Goal: Information Seeking & Learning: Learn about a topic

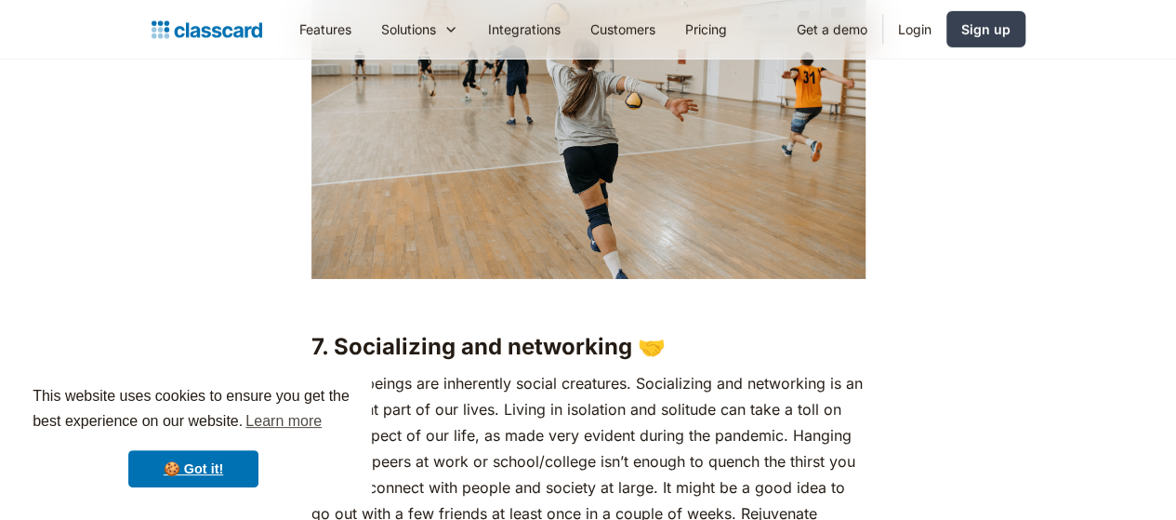
click at [265, 462] on div "🍪 Got it!" at bounding box center [194, 468] width 322 height 37
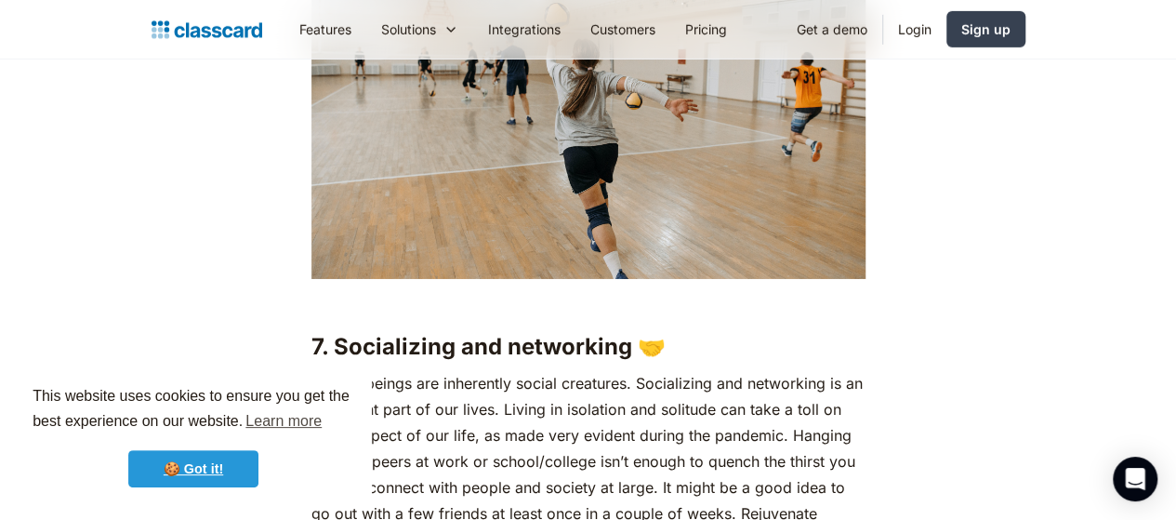
click at [221, 473] on link "🍪 Got it!" at bounding box center [193, 468] width 130 height 37
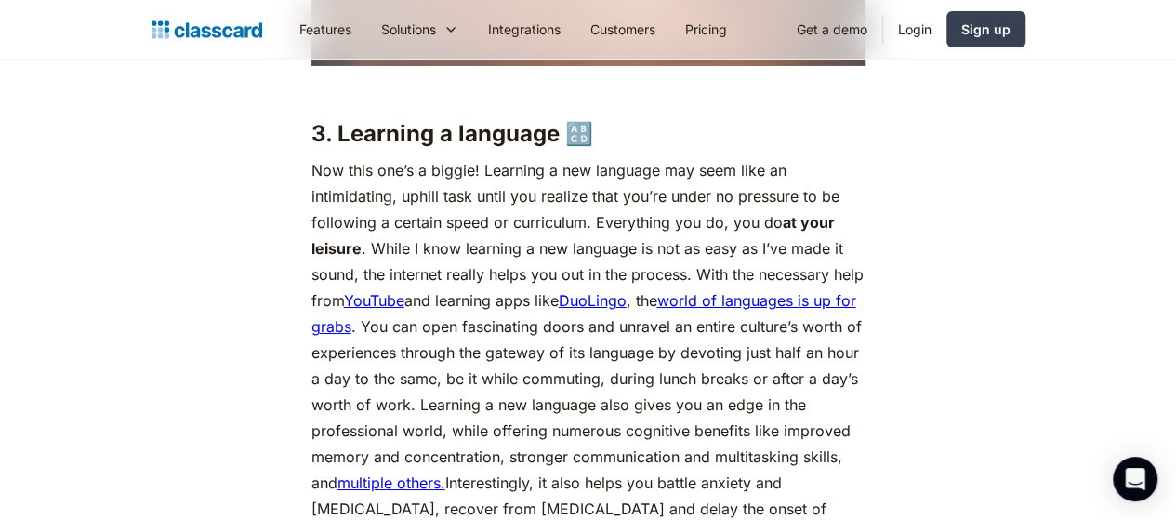
scroll to position [3242, 0]
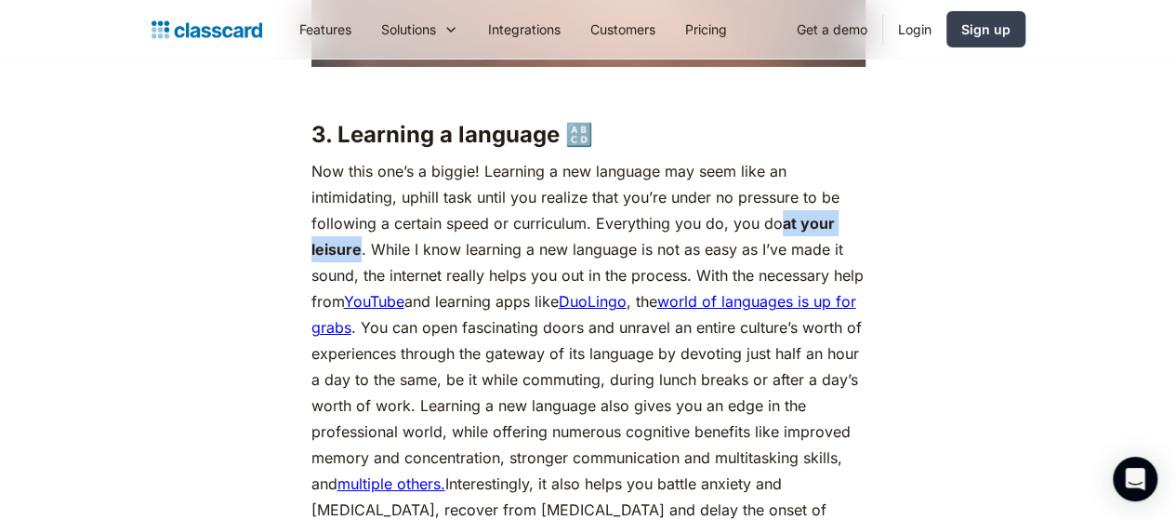
drag, startPoint x: 630, startPoint y: 228, endPoint x: 740, endPoint y: 220, distance: 110.0
click at [740, 220] on p "Now this one’s a biggie! Learning a new language may seem like an intimidating,…" at bounding box center [588, 353] width 554 height 391
copy p "at your leisure"
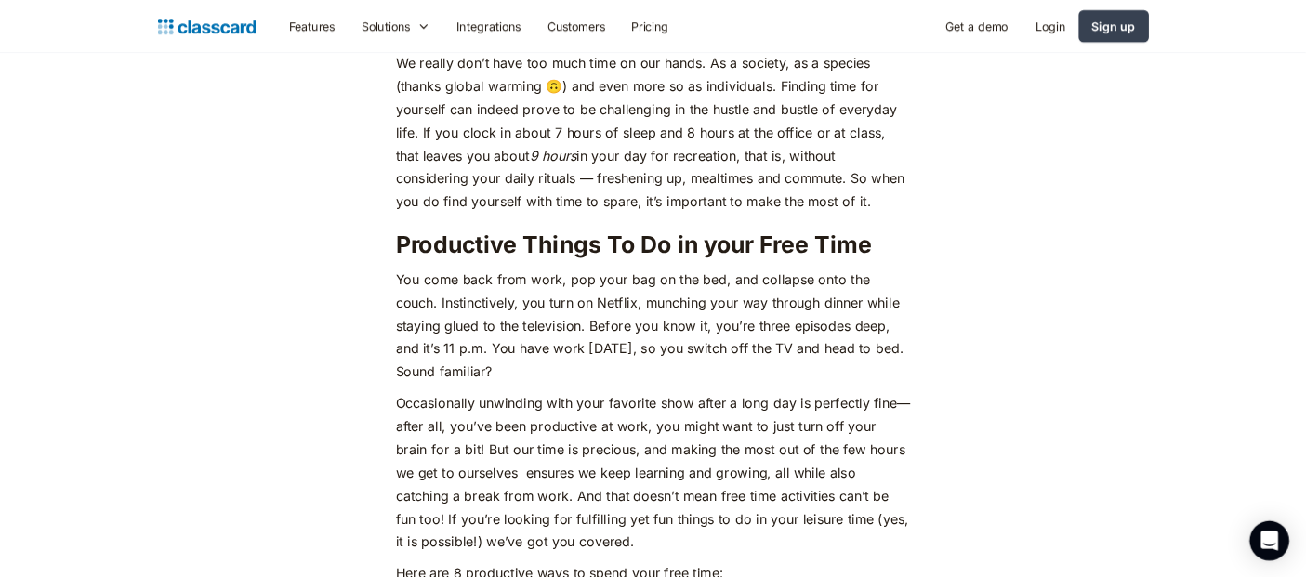
scroll to position [857, 0]
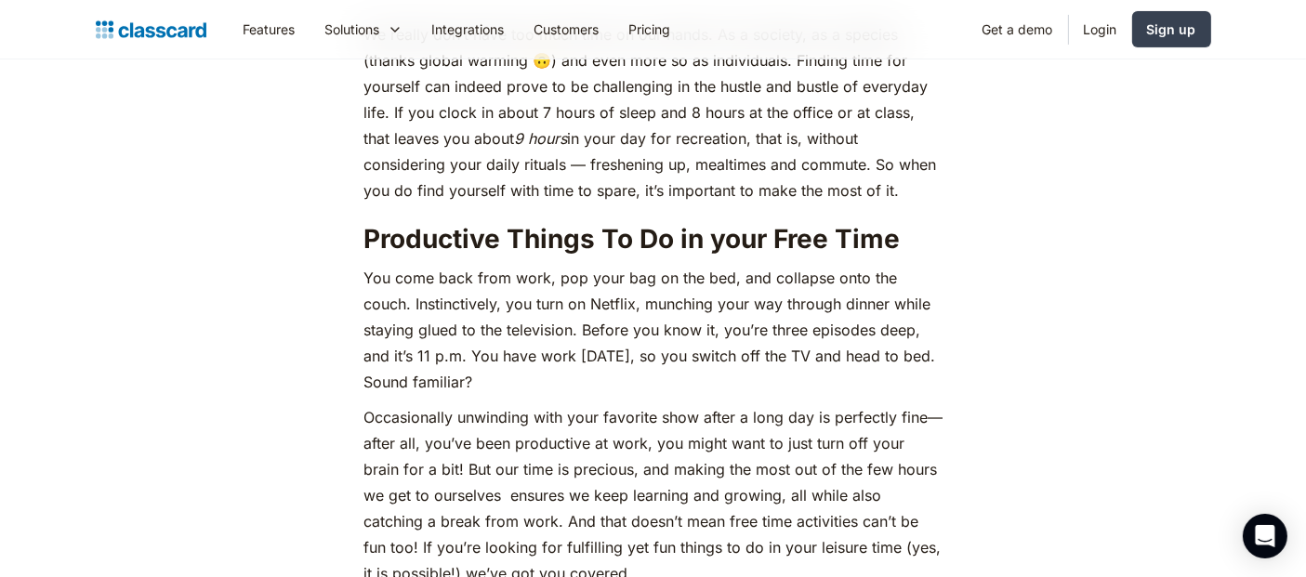
drag, startPoint x: 1189, startPoint y: 2, endPoint x: 73, endPoint y: 273, distance: 1149.2
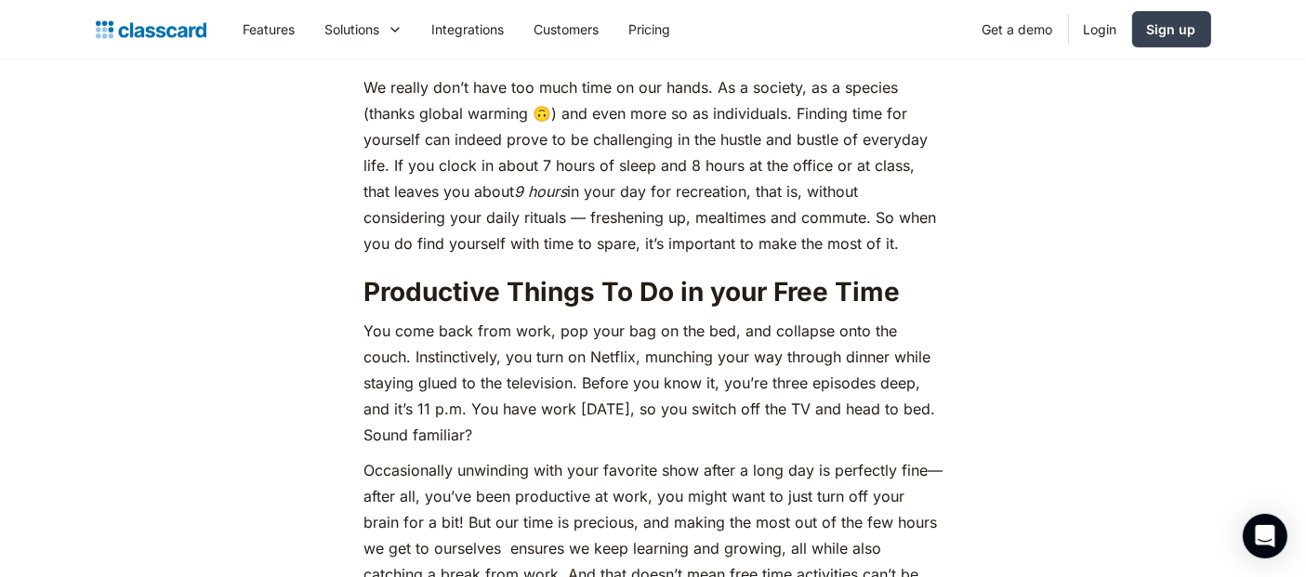
scroll to position [803, 0]
drag, startPoint x: 360, startPoint y: 435, endPoint x: 438, endPoint y: 449, distance: 79.3
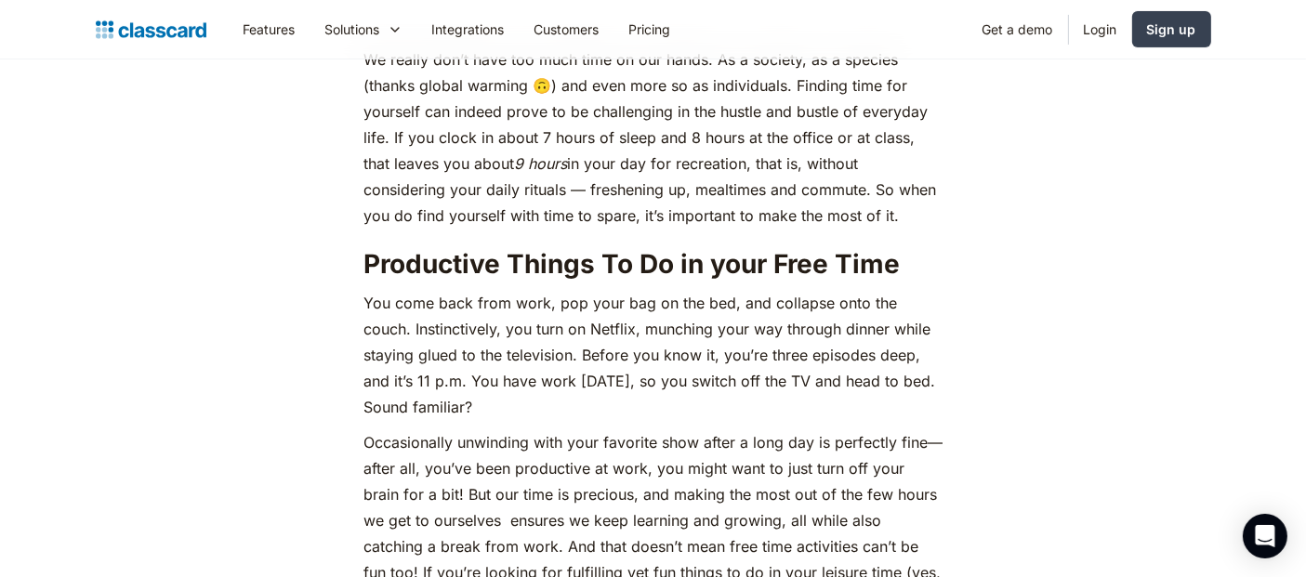
scroll to position [838, 0]
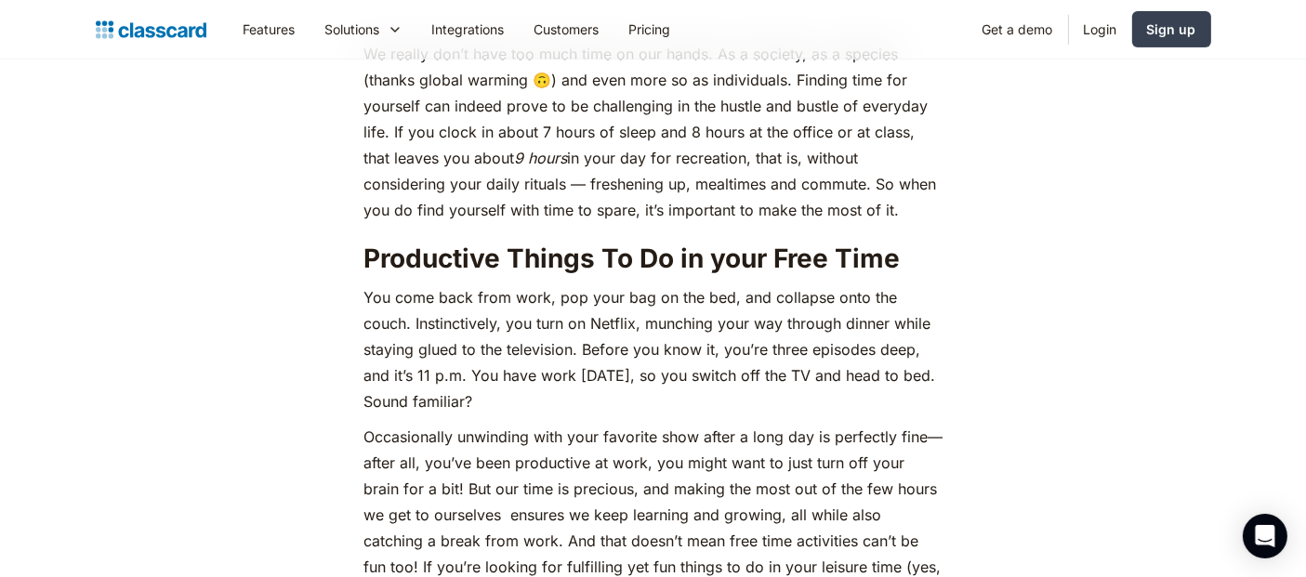
click at [536, 488] on p "Occasionally unwinding with your favorite show after a long day is perfectly fi…" at bounding box center [653, 515] width 579 height 182
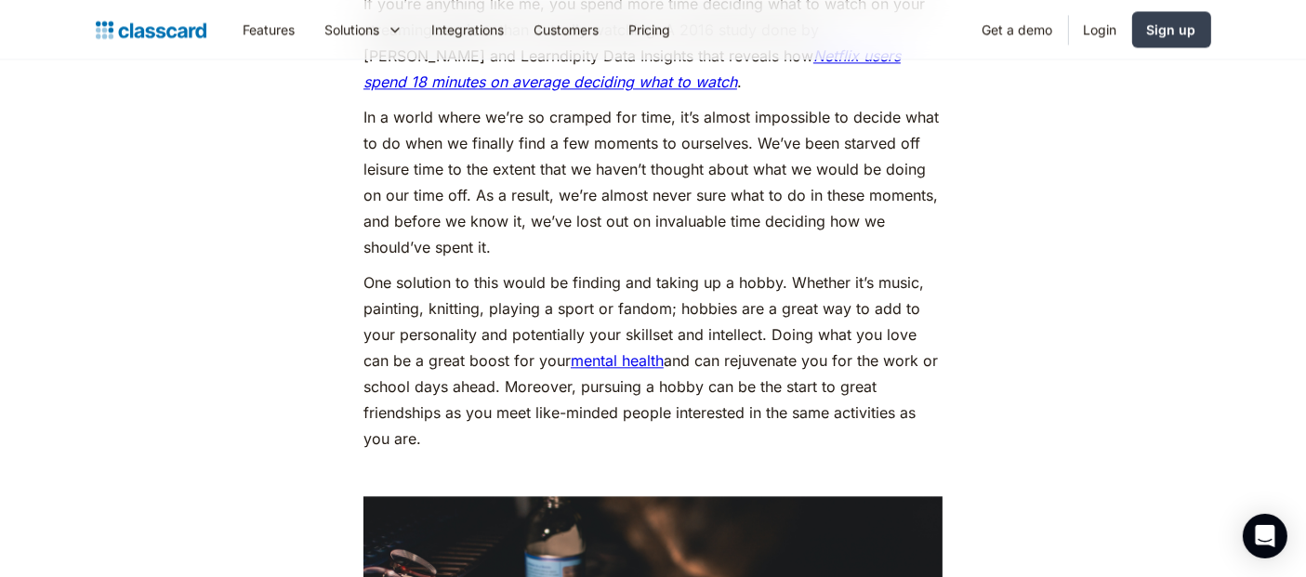
scroll to position [4310, 0]
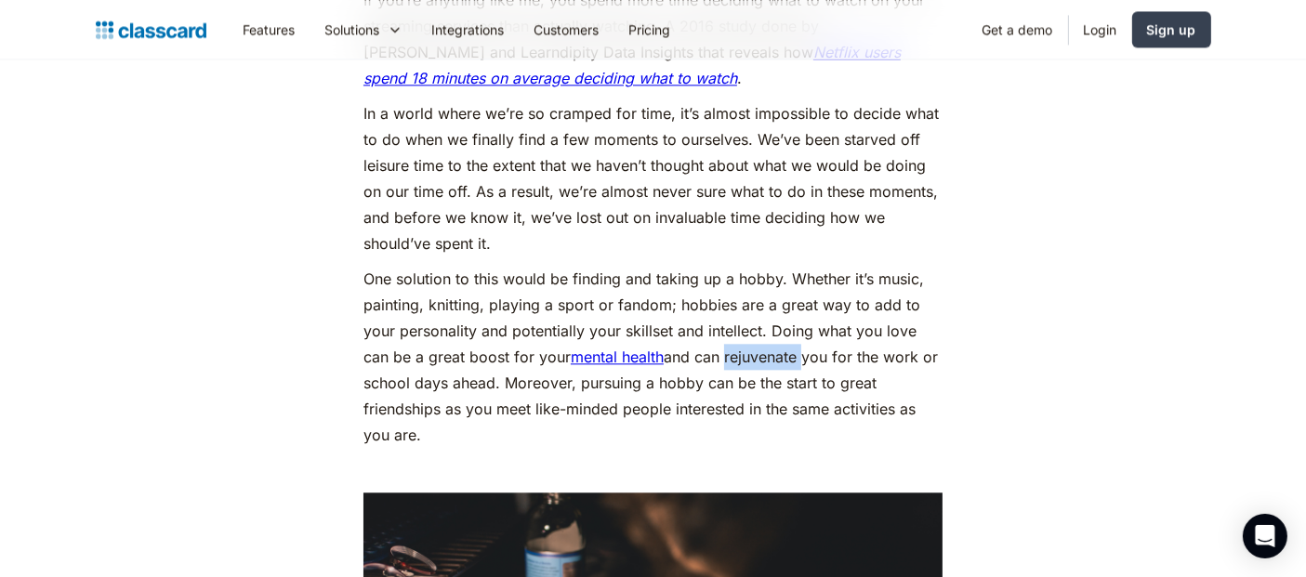
drag, startPoint x: 726, startPoint y: 389, endPoint x: 806, endPoint y: 390, distance: 80.0
click at [806, 390] on p "One solution to this would be finding and taking up a hobby. Whether it’s music…" at bounding box center [653, 357] width 579 height 182
click at [740, 392] on p "One solution to this would be finding and taking up a hobby. Whether it’s music…" at bounding box center [653, 357] width 579 height 182
drag, startPoint x: 728, startPoint y: 386, endPoint x: 806, endPoint y: 381, distance: 78.2
click at [806, 381] on p "One solution to this would be finding and taking up a hobby. Whether it’s music…" at bounding box center [653, 357] width 579 height 182
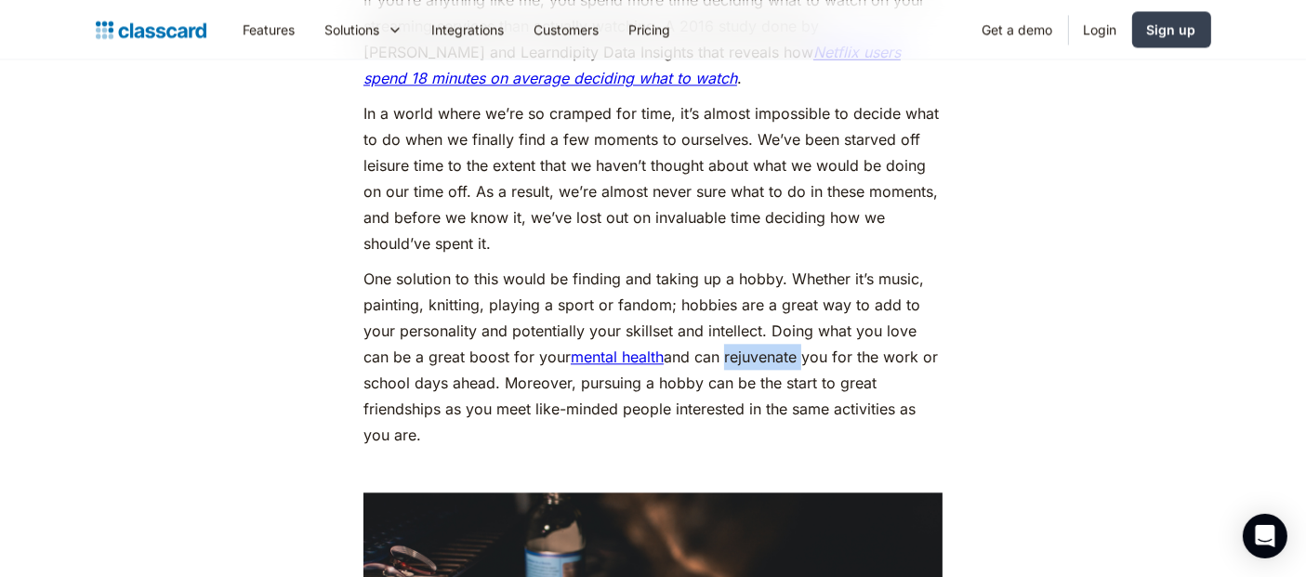
copy p "rejuvenate"
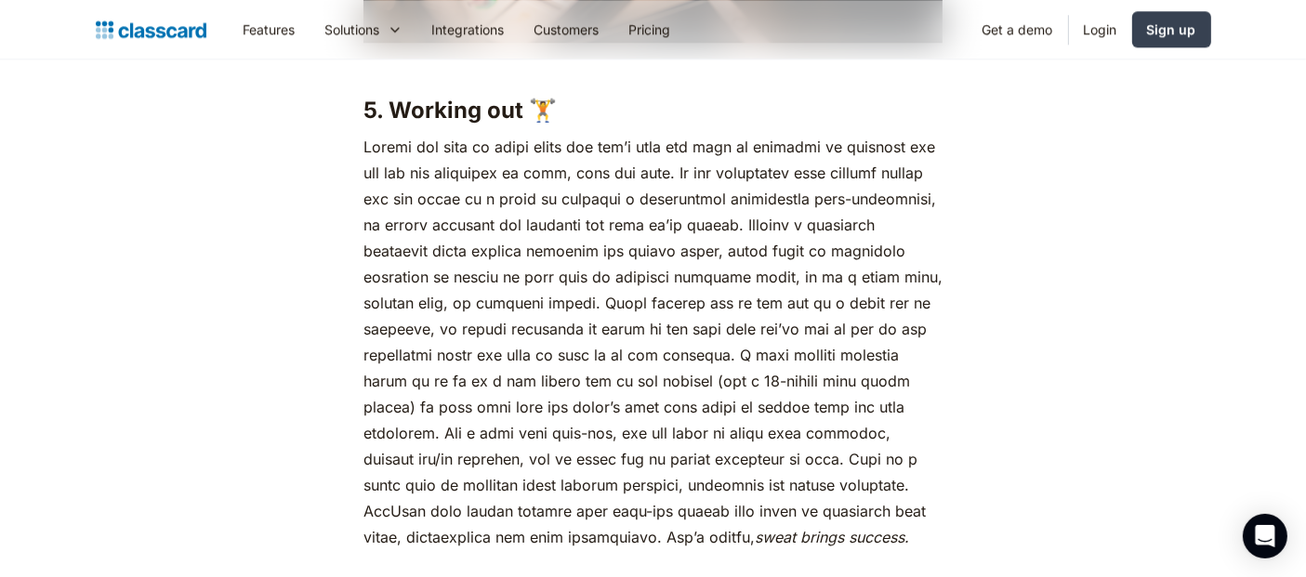
scroll to position [5145, 0]
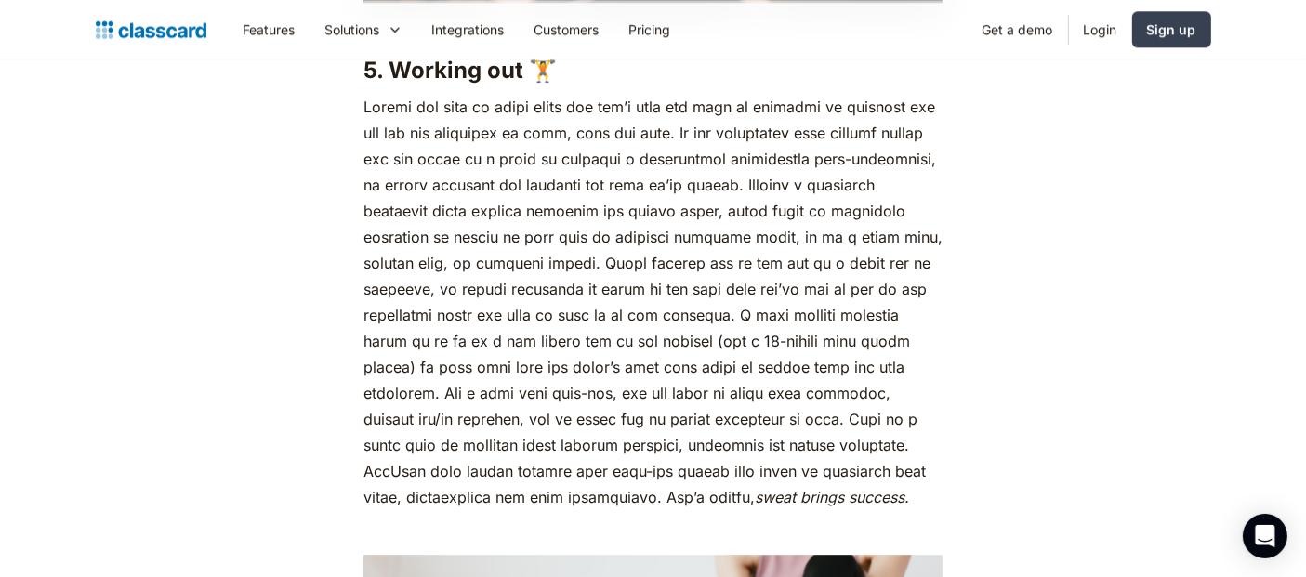
scroll to position [5185, 0]
drag, startPoint x: 366, startPoint y: 420, endPoint x: 441, endPoint y: 417, distance: 74.4
click at [441, 417] on p "sweat brings success." at bounding box center [653, 302] width 579 height 417
copy p "possessed"
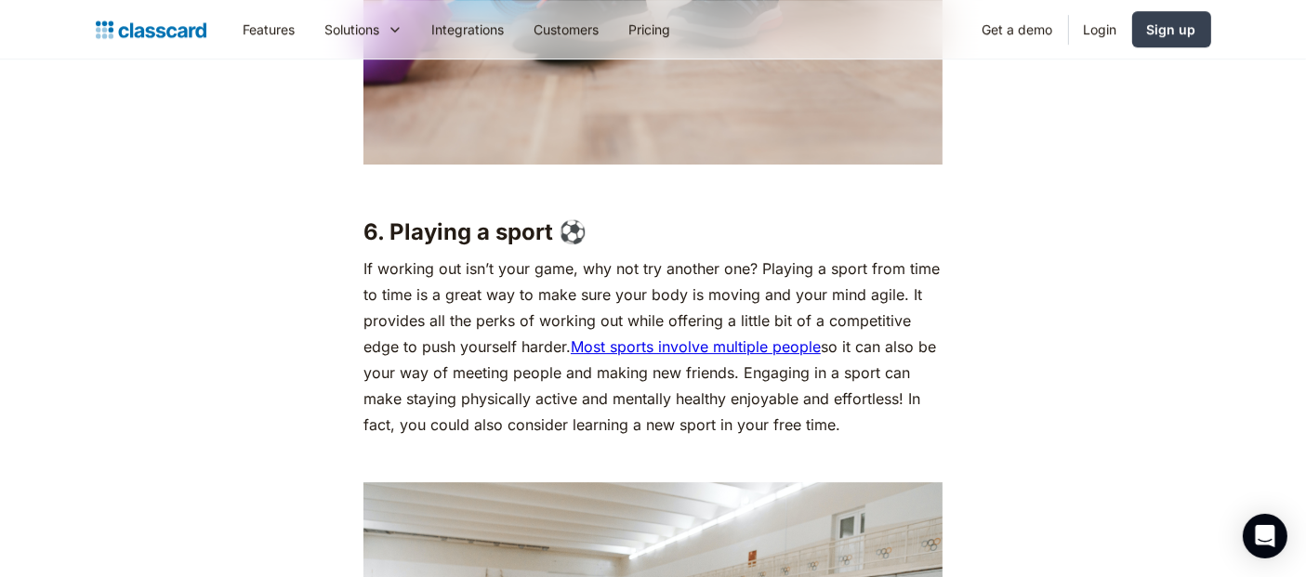
scroll to position [5958, 0]
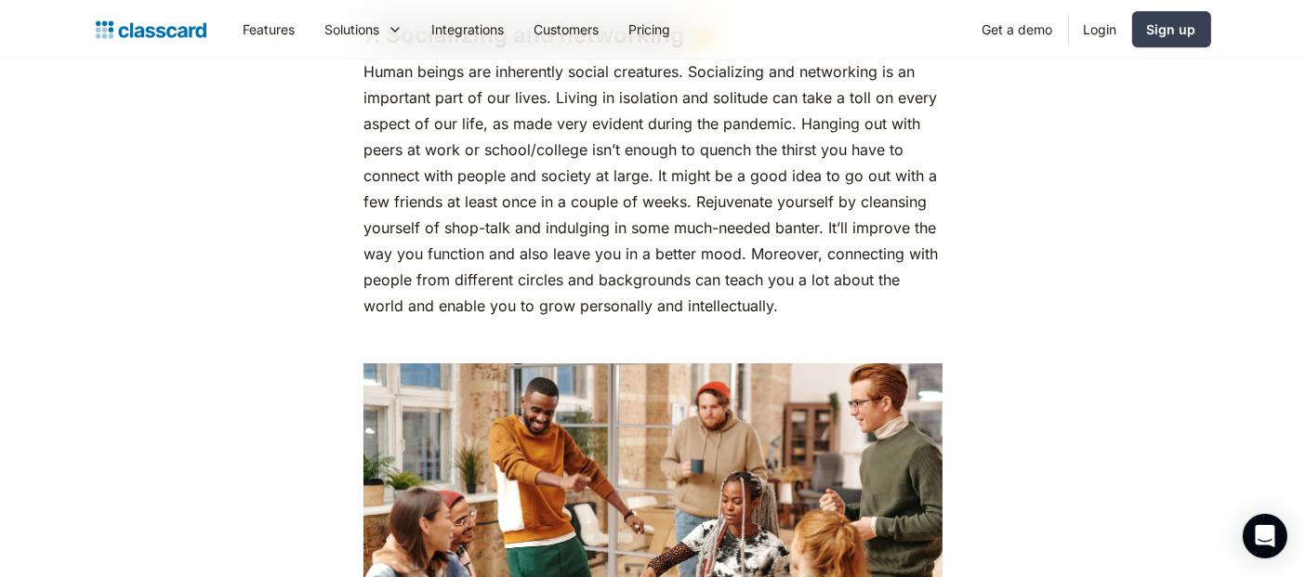
click at [910, 101] on p "Human beings are inherently social creatures. Socializing and networking is an …" at bounding box center [653, 189] width 579 height 260
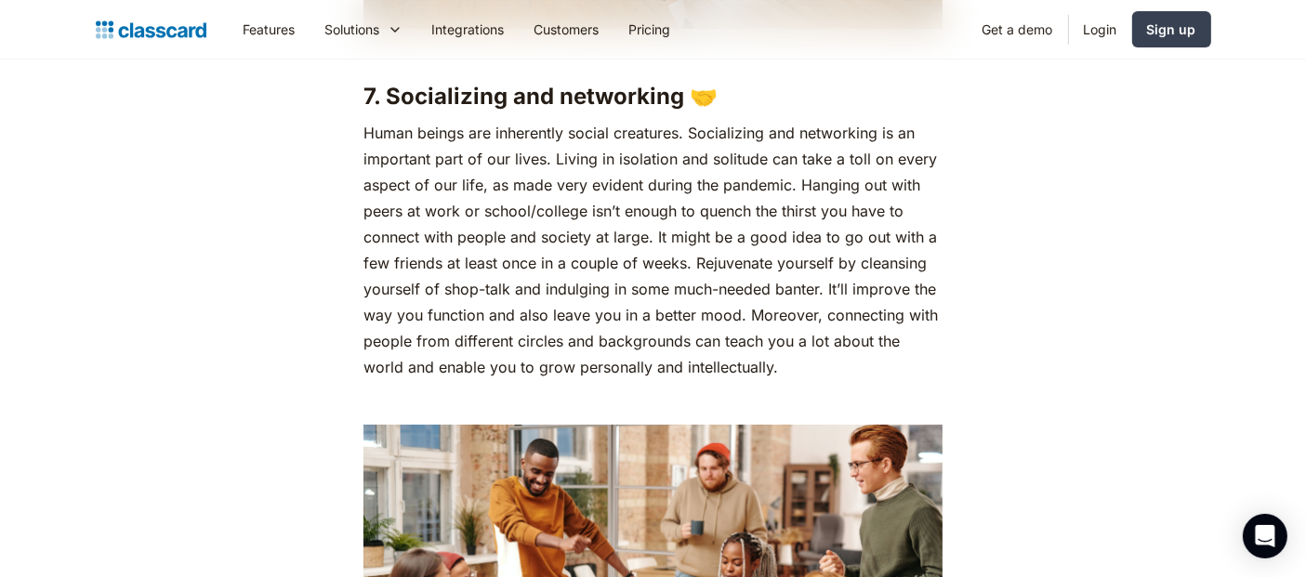
scroll to position [6805, 0]
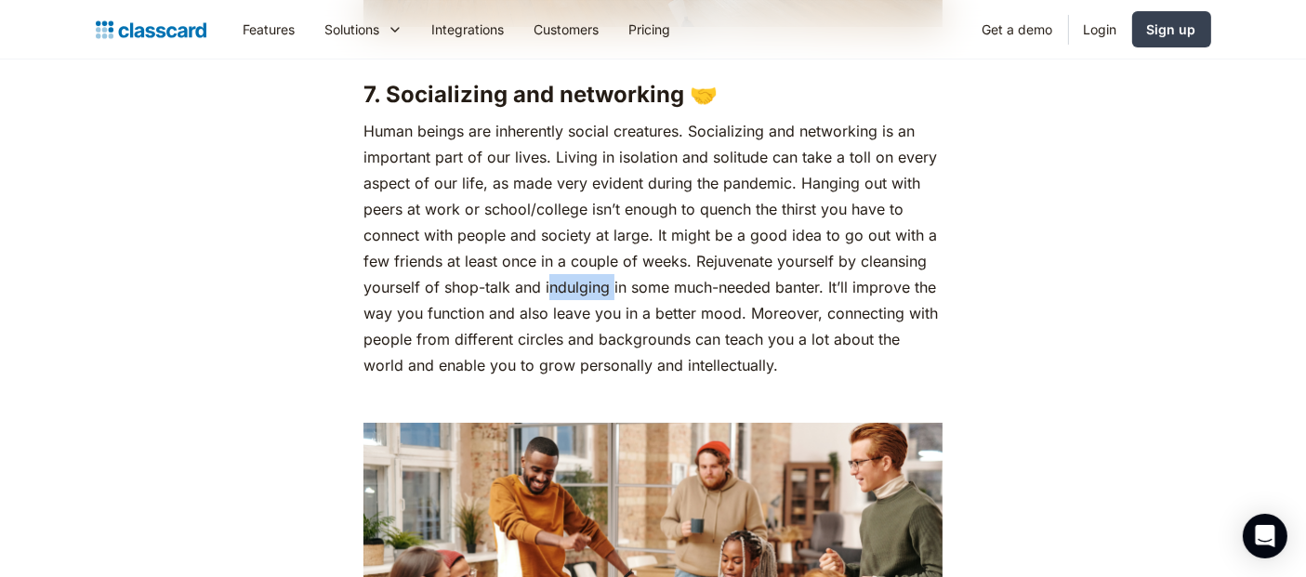
drag, startPoint x: 550, startPoint y: 317, endPoint x: 614, endPoint y: 321, distance: 64.3
click at [614, 321] on p "Human beings are inherently social creatures. Socializing and networking is an …" at bounding box center [653, 248] width 579 height 260
click at [637, 320] on p "Human beings are inherently social creatures. Socializing and networking is an …" at bounding box center [653, 248] width 579 height 260
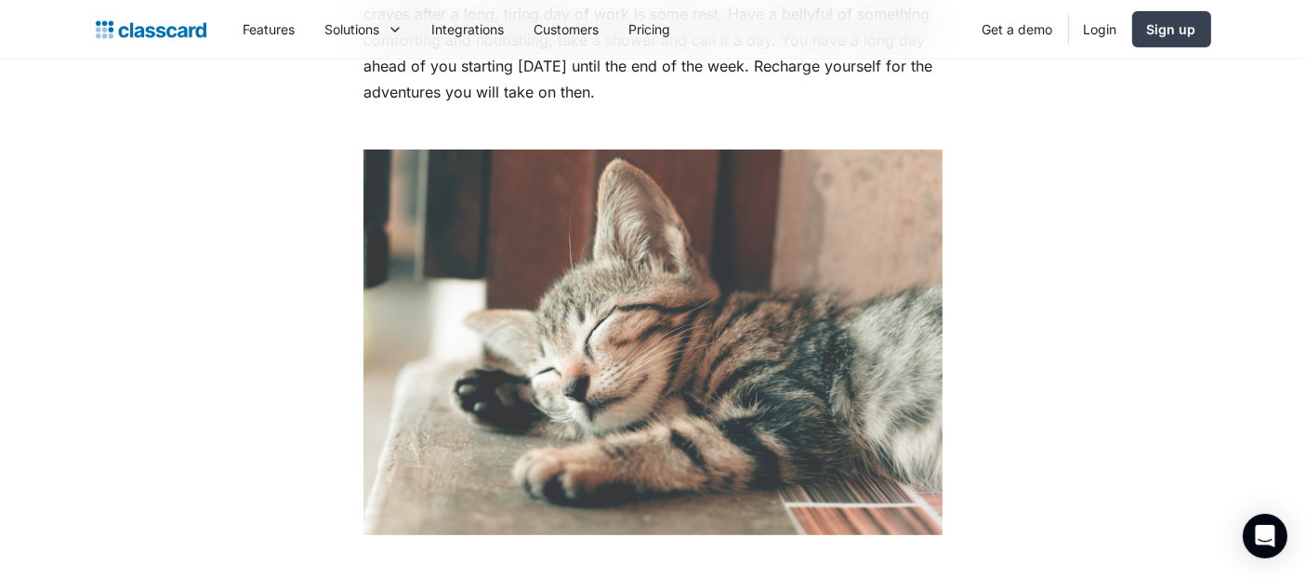
scroll to position [7532, 0]
